Goal: Book appointment/travel/reservation

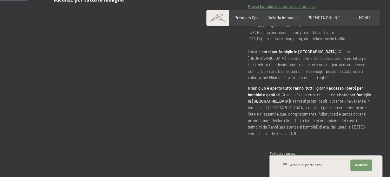
scroll to position [264, 0]
click at [352, 19] on div "Prenotazione Richiesta Premium Spa Galleria immagini PRENOTA ONLINE Menu DE IT …" at bounding box center [292, 18] width 153 height 6
click at [358, 17] on div "Menu" at bounding box center [361, 18] width 16 height 6
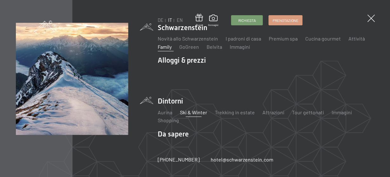
click at [194, 113] on link "Ski & Winter" at bounding box center [193, 112] width 27 height 6
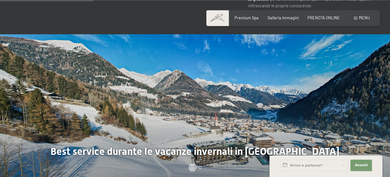
scroll to position [527, 0]
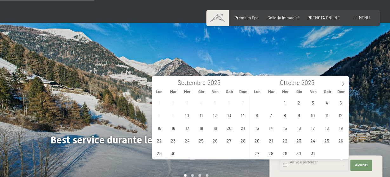
click at [318, 163] on input "text" at bounding box center [314, 165] width 68 height 11
click at [342, 82] on icon at bounding box center [342, 83] width 4 height 4
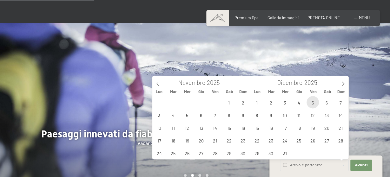
click at [316, 102] on span "5" at bounding box center [312, 102] width 12 height 12
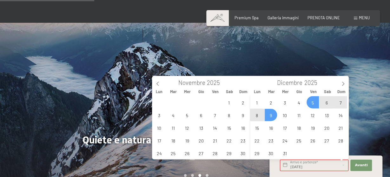
click at [273, 114] on span "9" at bounding box center [270, 115] width 12 height 12
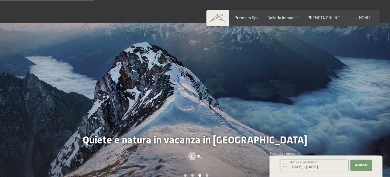
scroll to position [0, 7]
click at [359, 164] on span "Avanti" at bounding box center [360, 165] width 13 height 5
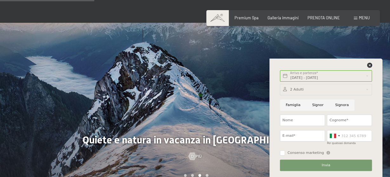
scroll to position [0, 0]
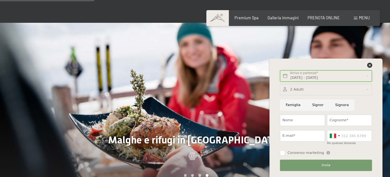
click at [336, 75] on input "Ven. 05/12/2025 - Mar. 09/12/2025" at bounding box center [326, 75] width 92 height 11
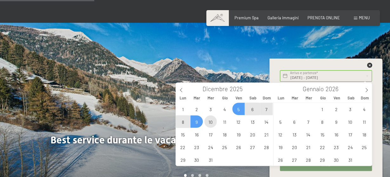
click at [210, 121] on span "10" at bounding box center [210, 121] width 12 height 12
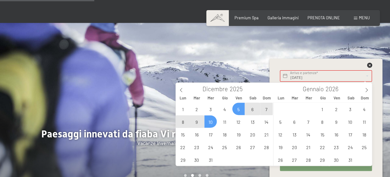
click at [235, 108] on span "5" at bounding box center [238, 109] width 12 height 12
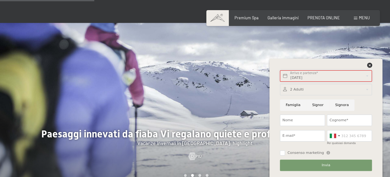
type input "Ven. 05/12/2025 - Mer. 10/12/2025"
click at [321, 90] on div at bounding box center [326, 89] width 92 height 11
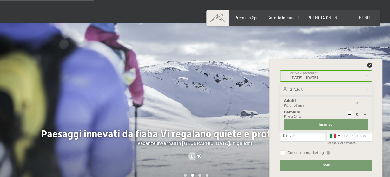
click at [362, 115] on div at bounding box center [364, 114] width 6 height 6
type input "1"
select select
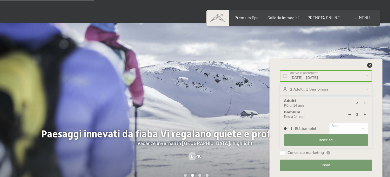
click at [364, 114] on icon at bounding box center [364, 114] width 3 height 3
type input "2"
select select
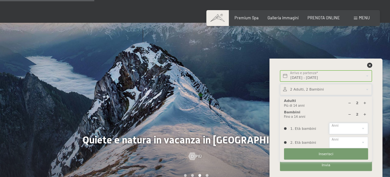
select select "7"
click option "7" at bounding box center [0, 0] width 0 height 0
click at [329, 137] on select "0 1 2 3 4 5 6 7 8 9 10 11 12 13 14" at bounding box center [348, 142] width 39 height 11
select select "8"
click option "8" at bounding box center [0, 0] width 0 height 0
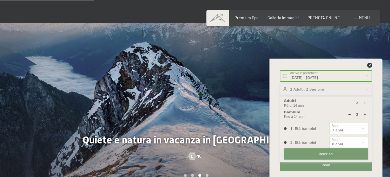
click at [344, 153] on button "Inserisci" at bounding box center [326, 153] width 84 height 11
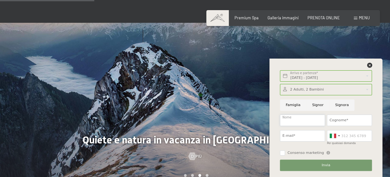
click at [301, 117] on input "Nome" at bounding box center [302, 120] width 45 height 11
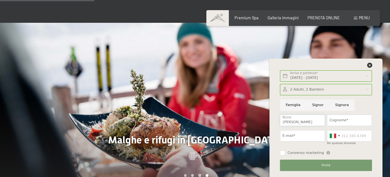
type input "francesco"
click at [334, 119] on input "Cognome*" at bounding box center [348, 120] width 45 height 11
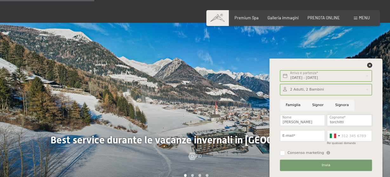
type input "torchitti"
click at [291, 137] on input "E-mail*" at bounding box center [302, 135] width 45 height 11
type input "francesco.torchitti@hotmail.it"
click at [346, 136] on input "Per qualsiasi domanda" at bounding box center [348, 135] width 45 height 11
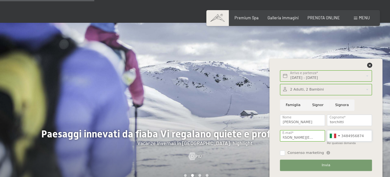
type input "3484956874"
click at [306, 163] on button "Invia" at bounding box center [326, 165] width 92 height 11
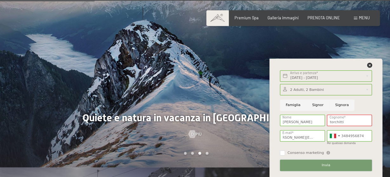
scroll to position [560, 0]
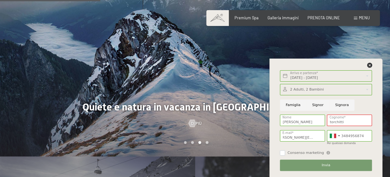
click at [283, 154] on input "Consenso marketing" at bounding box center [282, 153] width 5 height 5
checkbox input "true"
click at [328, 163] on button "Invia" at bounding box center [326, 165] width 92 height 11
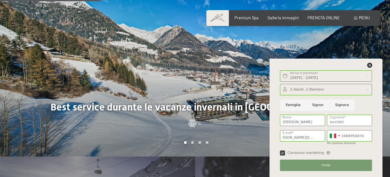
click at [318, 107] on input "Signor" at bounding box center [317, 105] width 23 height 11
radio input "true"
click at [309, 163] on button "Invia" at bounding box center [326, 165] width 92 height 11
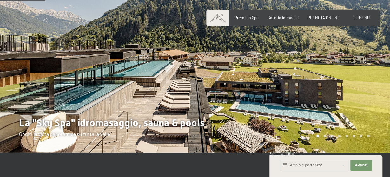
scroll to position [66, 0]
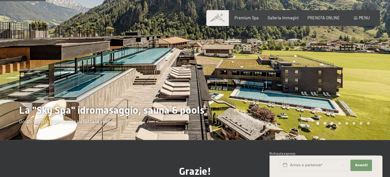
click at [341, 92] on div at bounding box center [292, 37] width 195 height 206
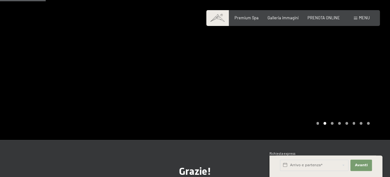
click at [341, 92] on div at bounding box center [292, 37] width 195 height 206
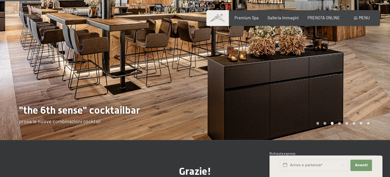
scroll to position [33, 0]
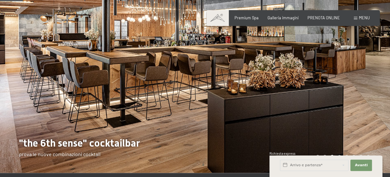
click at [341, 92] on div at bounding box center [292, 70] width 195 height 206
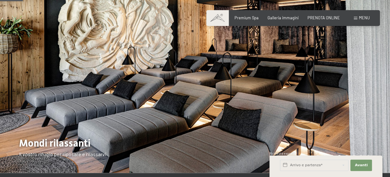
click at [341, 92] on div at bounding box center [292, 70] width 195 height 206
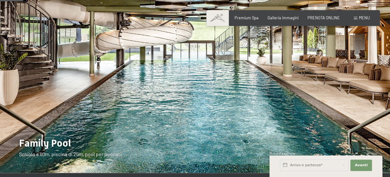
click at [341, 92] on div at bounding box center [292, 70] width 195 height 206
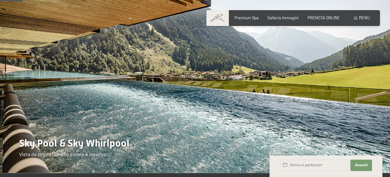
click at [341, 92] on div at bounding box center [292, 70] width 195 height 206
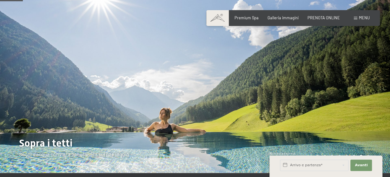
click at [341, 92] on div at bounding box center [292, 70] width 195 height 206
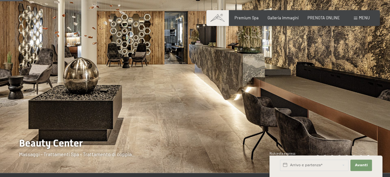
click at [341, 92] on div at bounding box center [292, 70] width 195 height 206
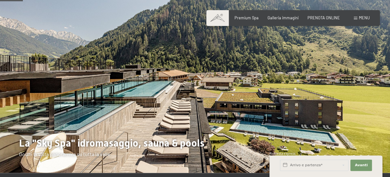
click at [341, 92] on div at bounding box center [292, 70] width 195 height 206
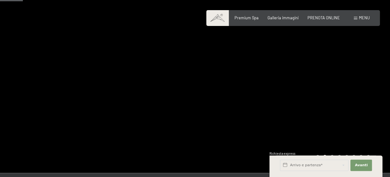
click at [341, 92] on div at bounding box center [292, 70] width 195 height 206
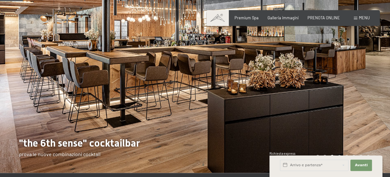
click at [78, 101] on div at bounding box center [97, 70] width 195 height 206
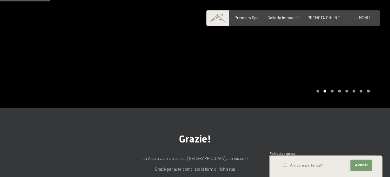
scroll to position [132, 0]
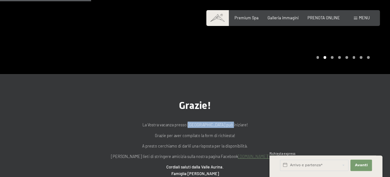
drag, startPoint x: 187, startPoint y: 125, endPoint x: 225, endPoint y: 123, distance: 38.7
click at [225, 123] on p "La Vostra vacanza presso l'Hotel Schwarzenstein può iniziare!" at bounding box center [195, 125] width 254 height 6
copy p "l'Hotel Schwarzenstein"
click at [354, 125] on div "Grazie! La Vostra vacanza presso l'Hotel Schwarzenstein può iniziare! Grazie pe…" at bounding box center [195, 146] width 390 height 145
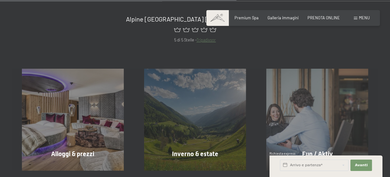
scroll to position [363, 0]
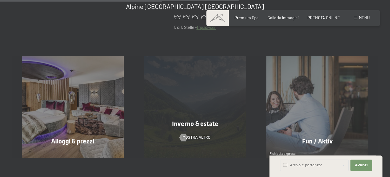
click at [216, 117] on div "Inverno & estate mostra altro" at bounding box center [195, 107] width 122 height 102
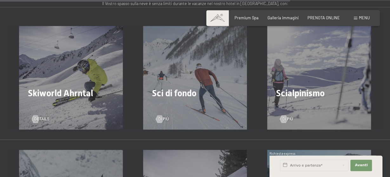
scroll to position [1286, 0]
click at [106, 81] on div "Skiworld Ahrntal Details" at bounding box center [71, 78] width 124 height 104
click at [43, 116] on span "Details" at bounding box center [48, 119] width 15 height 6
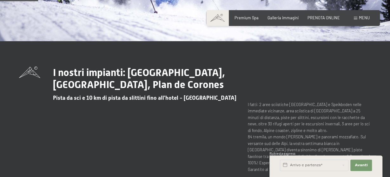
scroll to position [198, 0]
